Goal: Information Seeking & Learning: Understand process/instructions

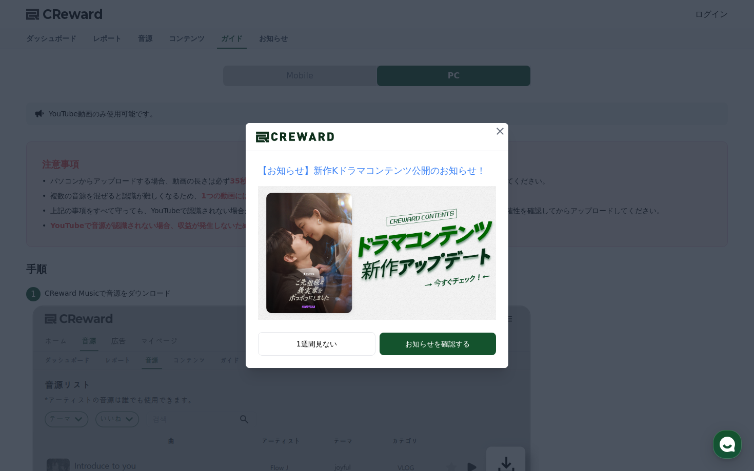
click at [502, 132] on icon at bounding box center [500, 131] width 12 height 12
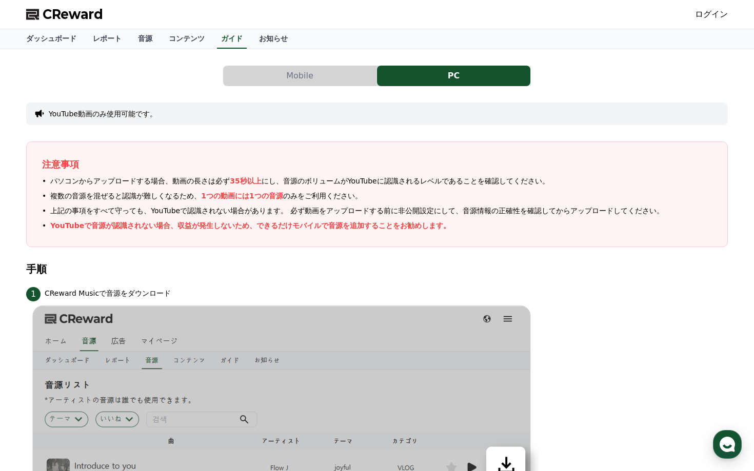
click at [322, 81] on button "Mobile" at bounding box center [299, 76] width 153 height 21
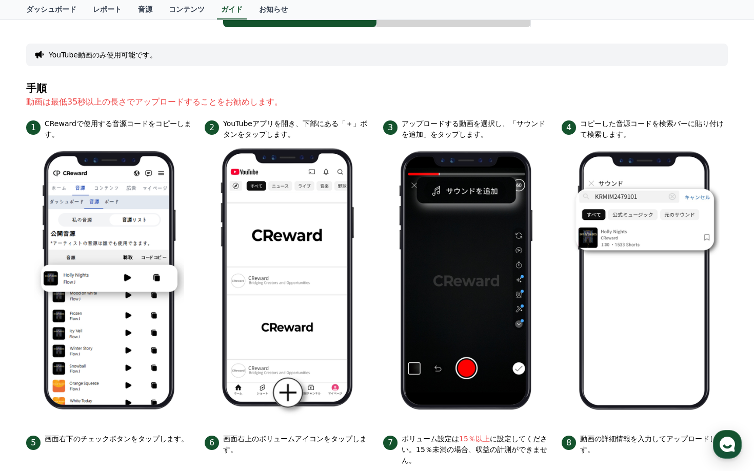
scroll to position [76, 0]
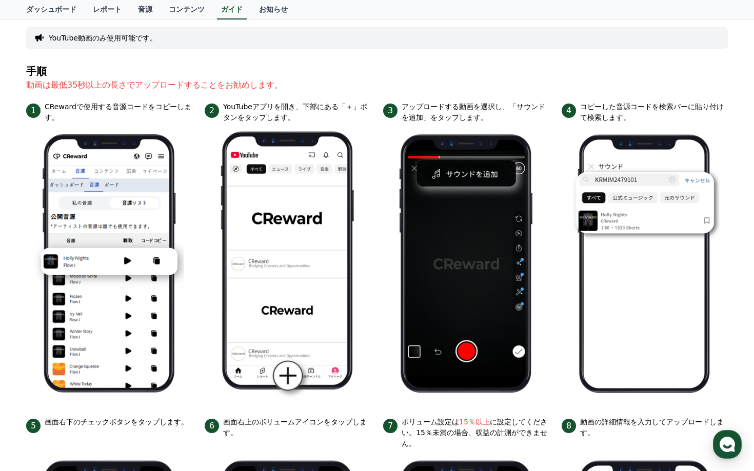
click at [27, 395] on li "1 CRewardで使用する音源コードをコピーします。" at bounding box center [109, 253] width 166 height 303
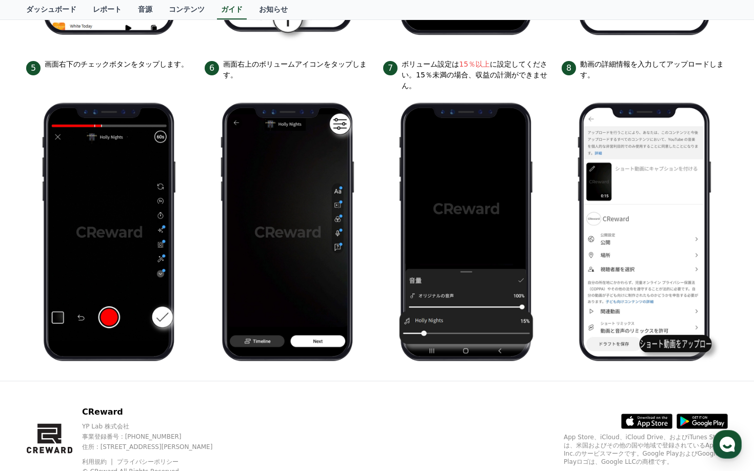
scroll to position [433, 0]
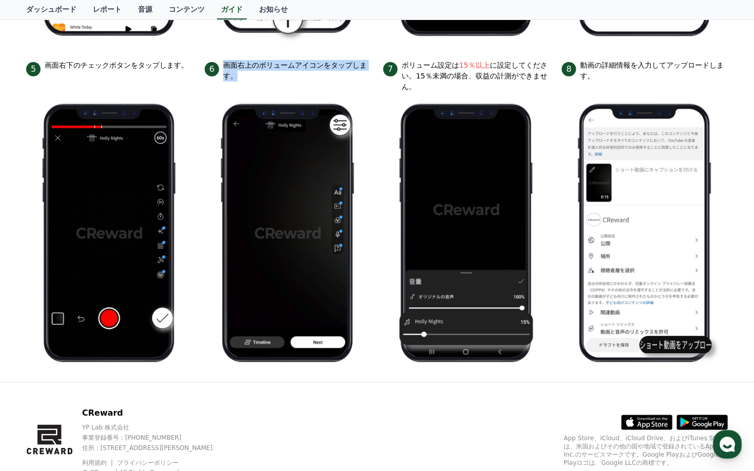
drag, startPoint x: 223, startPoint y: 65, endPoint x: 292, endPoint y: 75, distance: 70.0
click at [292, 75] on p "画面右上のボリュームアイコンをタップします。" at bounding box center [297, 71] width 148 height 22
click at [419, 84] on p "ボリューム設定は 15％以上 に設定してください。15％未満の場合、収益の計測ができません。" at bounding box center [476, 76] width 148 height 32
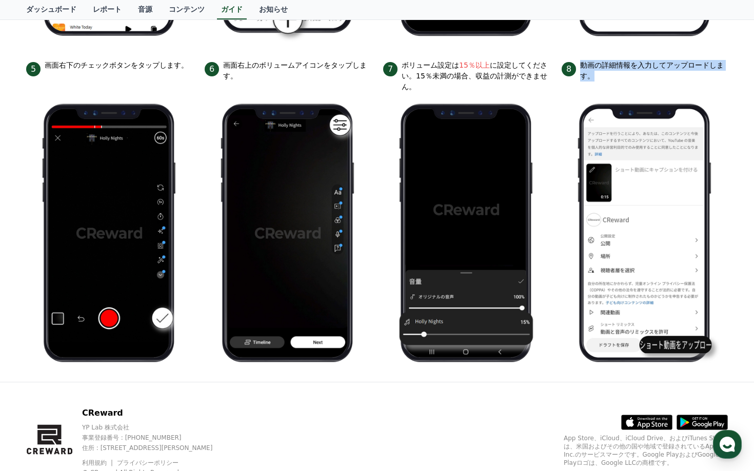
drag, startPoint x: 582, startPoint y: 66, endPoint x: 646, endPoint y: 89, distance: 67.7
click at [646, 89] on li "8 動画の詳細情報を入力してアップロードします。" at bounding box center [645, 217] width 166 height 314
click at [645, 86] on li "8 動画の詳細情報を入力してアップロードします。" at bounding box center [645, 217] width 166 height 314
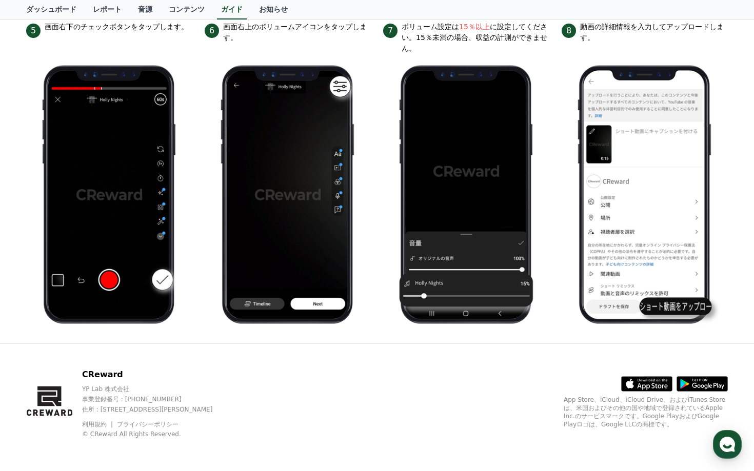
scroll to position [0, 0]
